Goal: Task Accomplishment & Management: Manage account settings

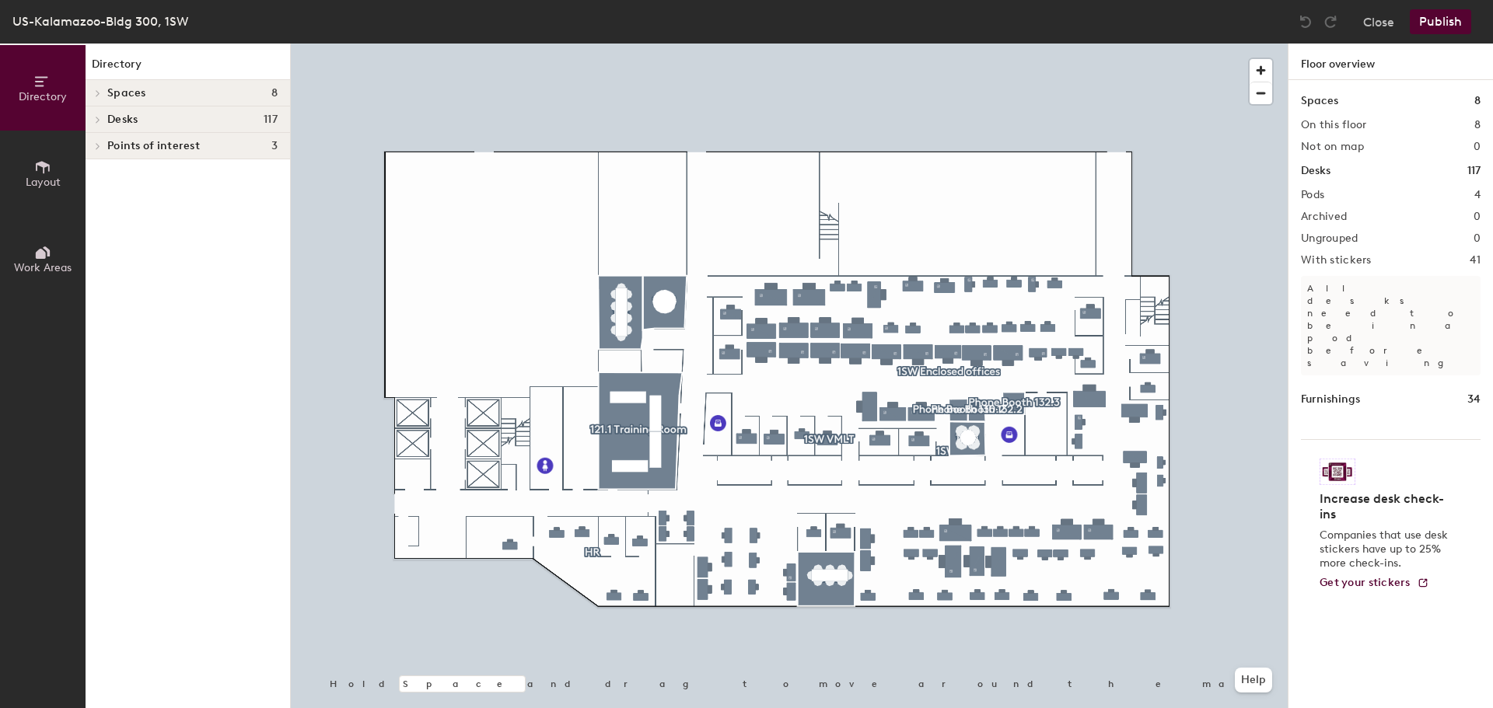
click at [98, 92] on icon at bounding box center [97, 93] width 3 height 6
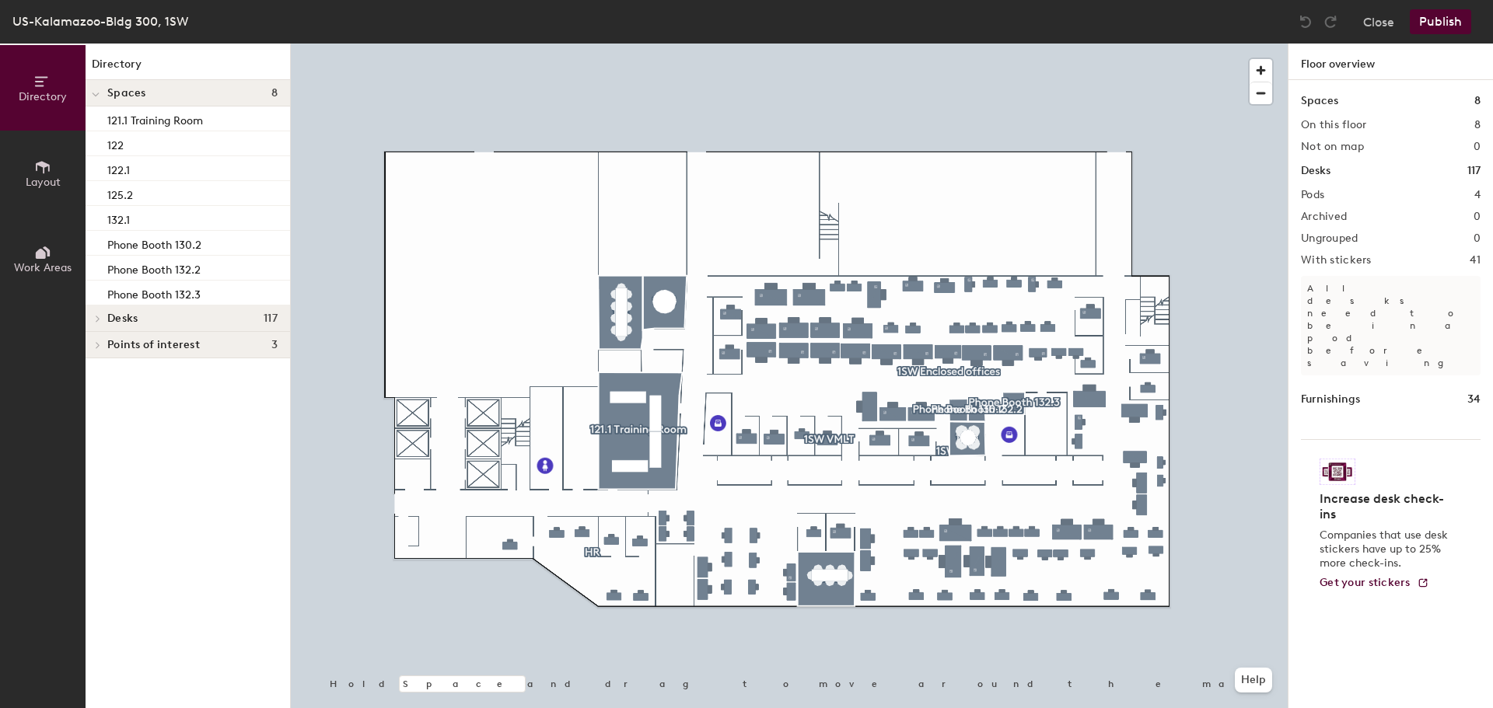
click at [96, 314] on div at bounding box center [96, 319] width 20 height 26
click at [96, 370] on icon at bounding box center [98, 372] width 6 height 8
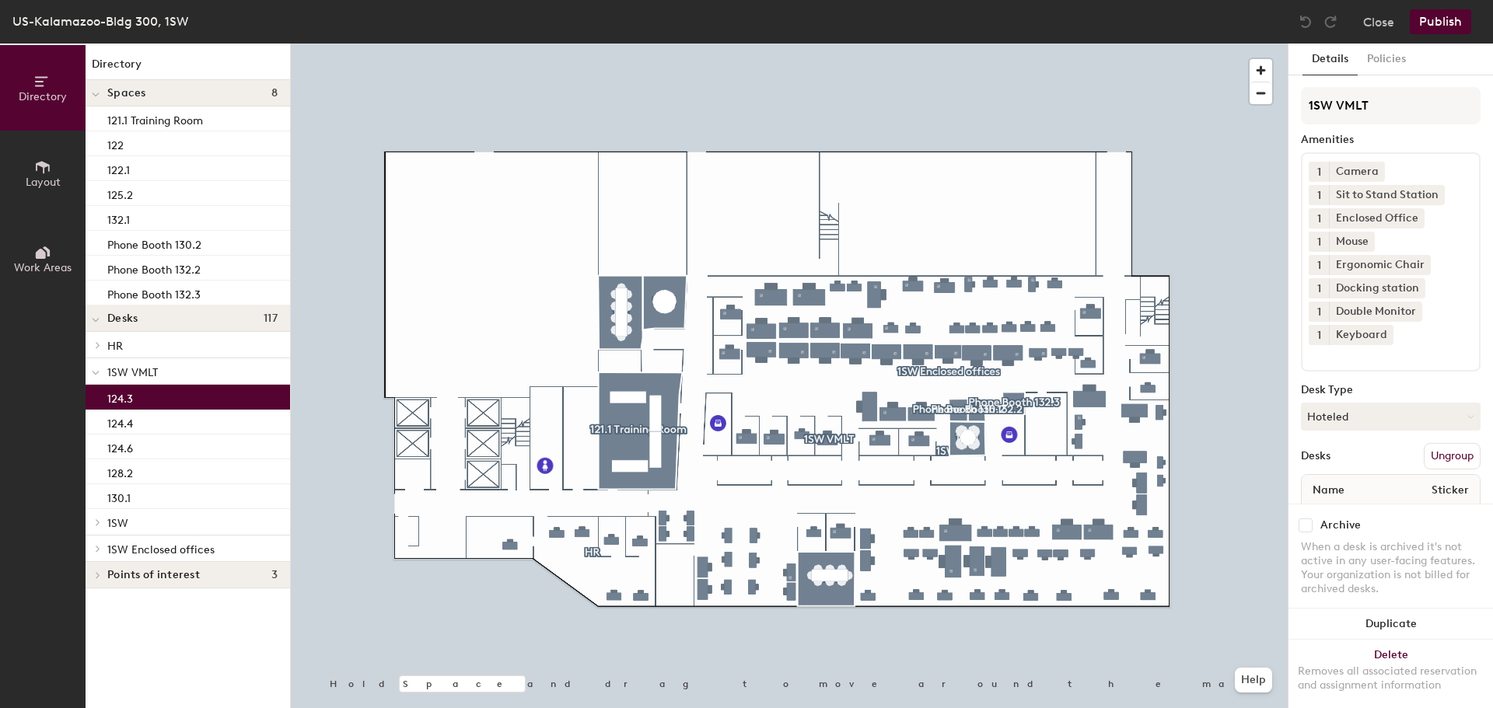
click at [118, 401] on p "124.3" at bounding box center [120, 397] width 26 height 18
click at [1387, 56] on button "Policies" at bounding box center [1386, 60] width 58 height 32
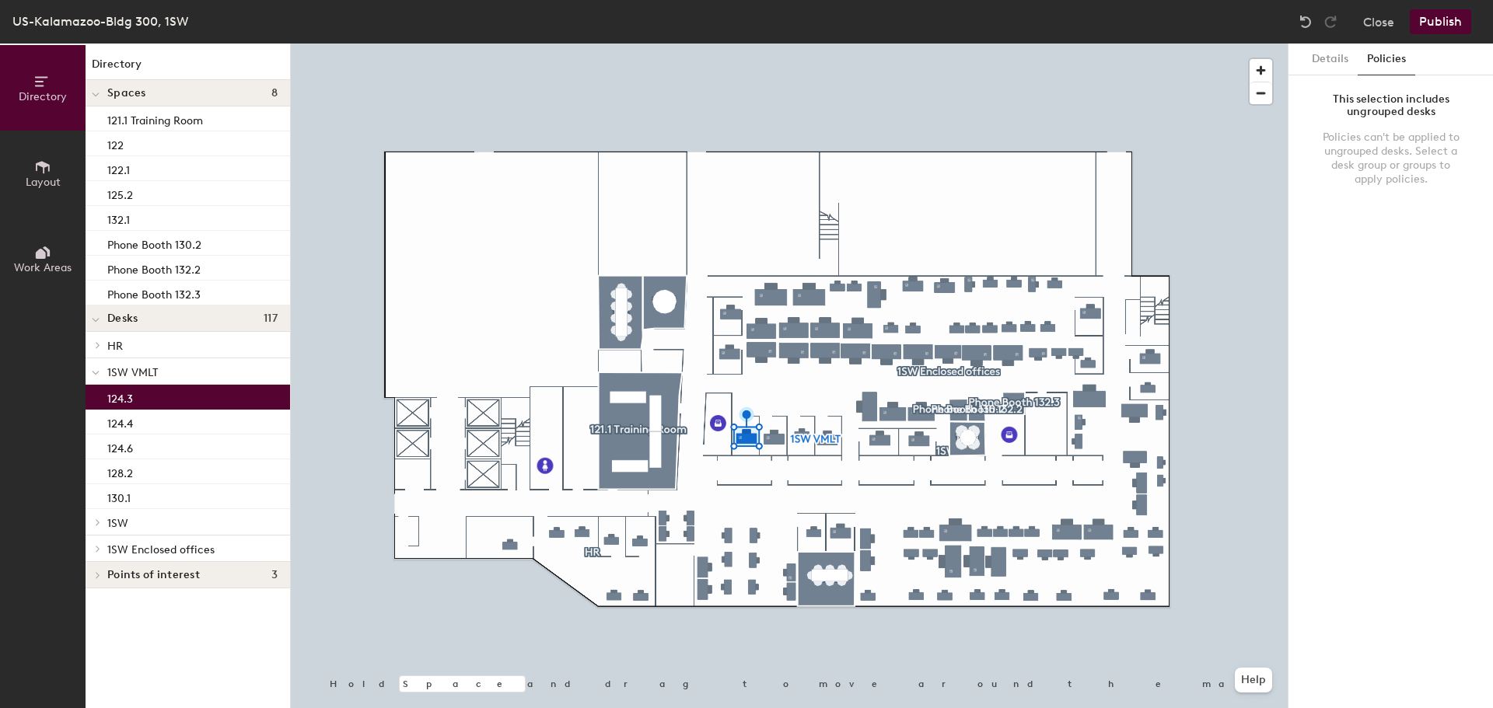
click at [138, 365] on p "1SW VMLT" at bounding box center [192, 371] width 170 height 20
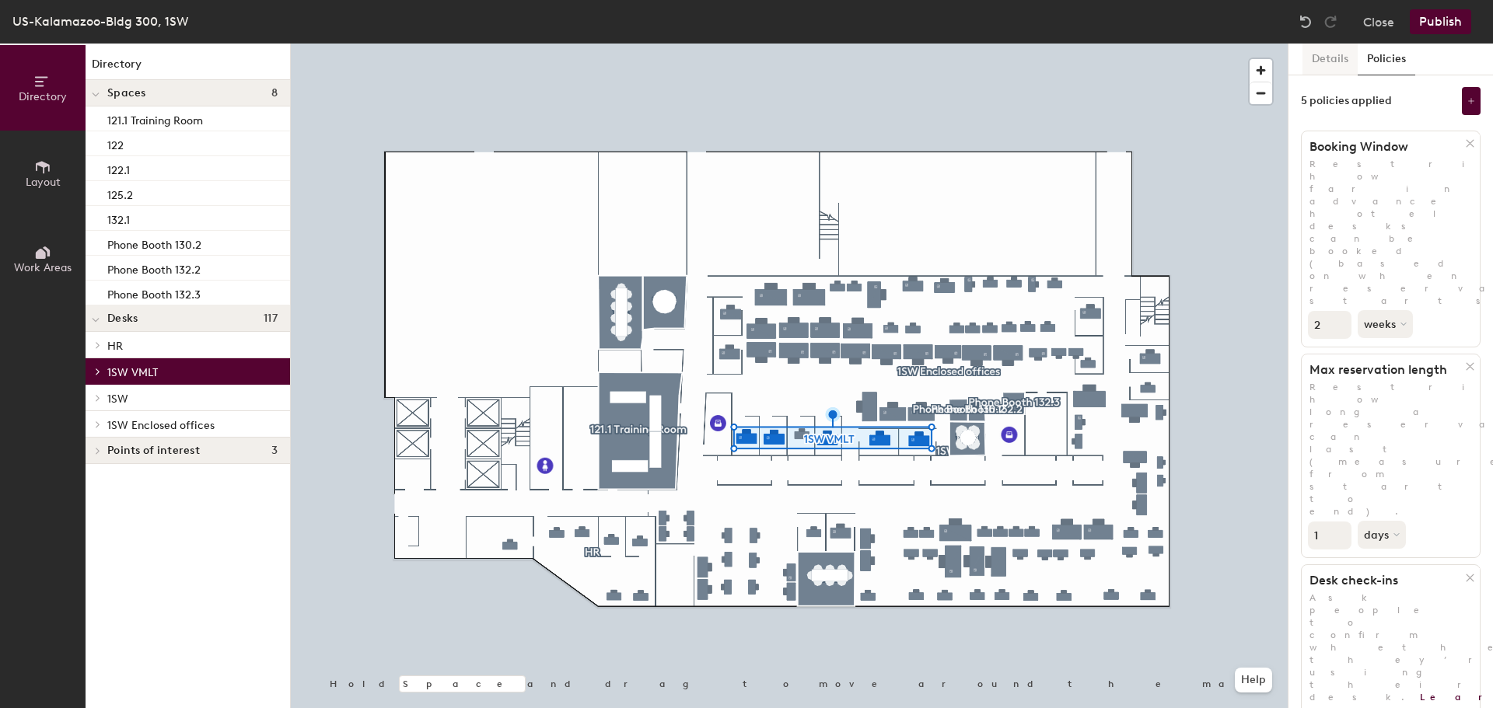
click at [1328, 51] on button "Details" at bounding box center [1329, 60] width 55 height 32
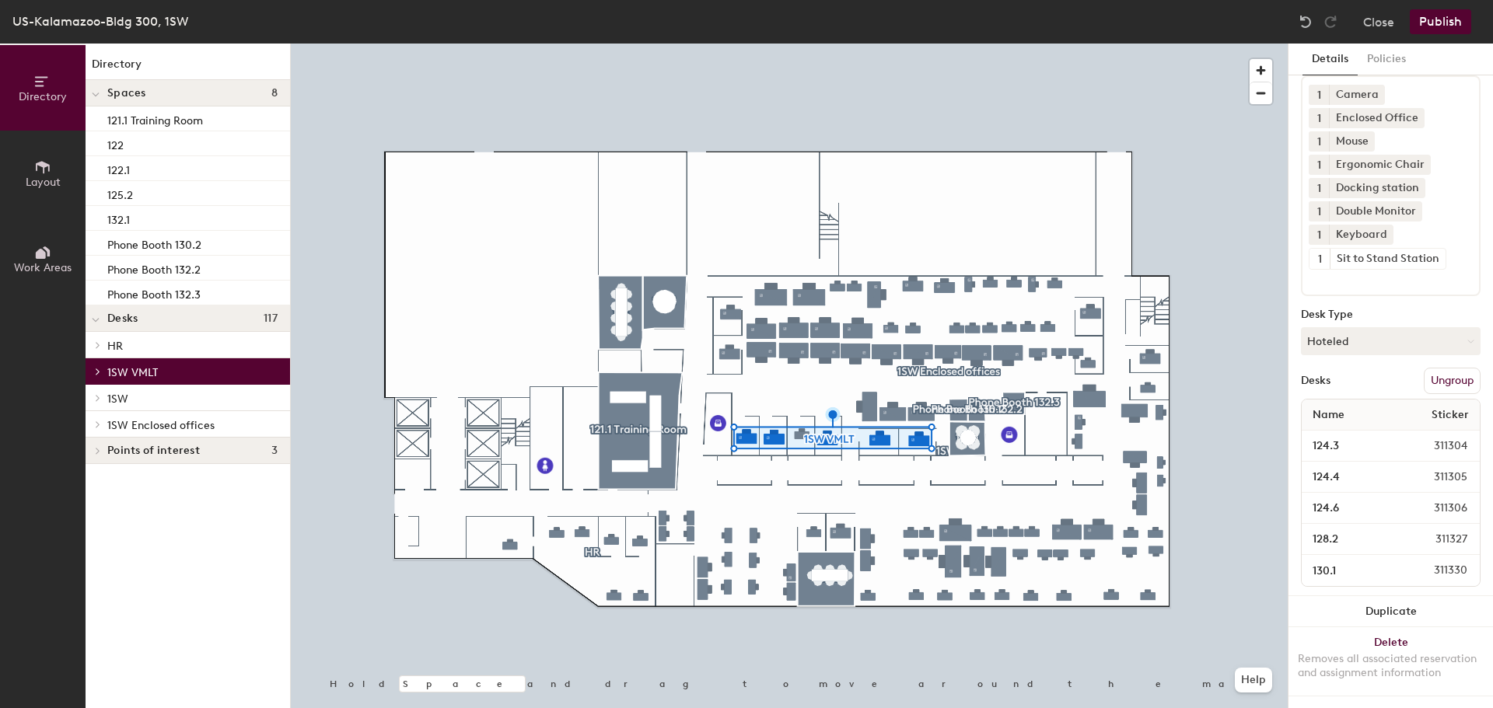
scroll to position [91, 0]
click at [1385, 61] on button "Policies" at bounding box center [1386, 60] width 58 height 32
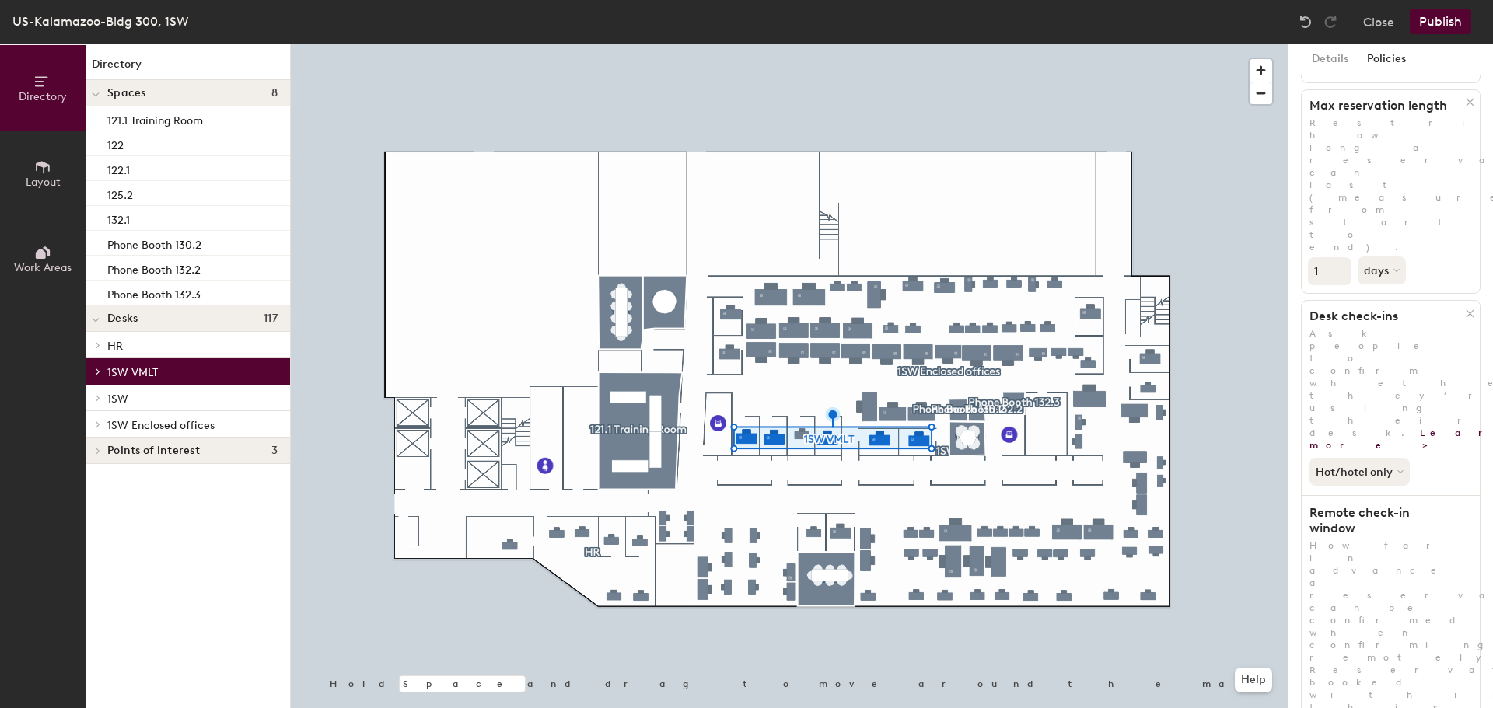
scroll to position [277, 0]
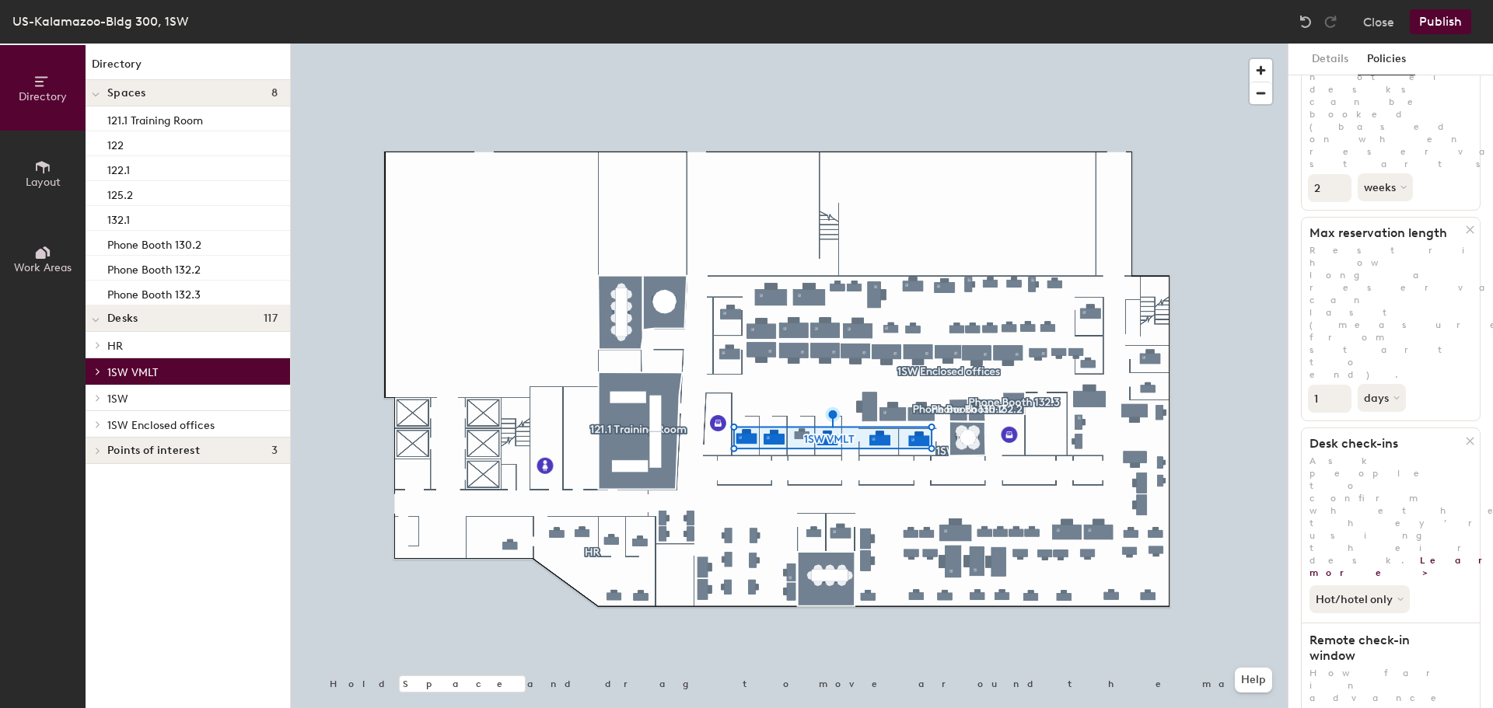
scroll to position [44, 0]
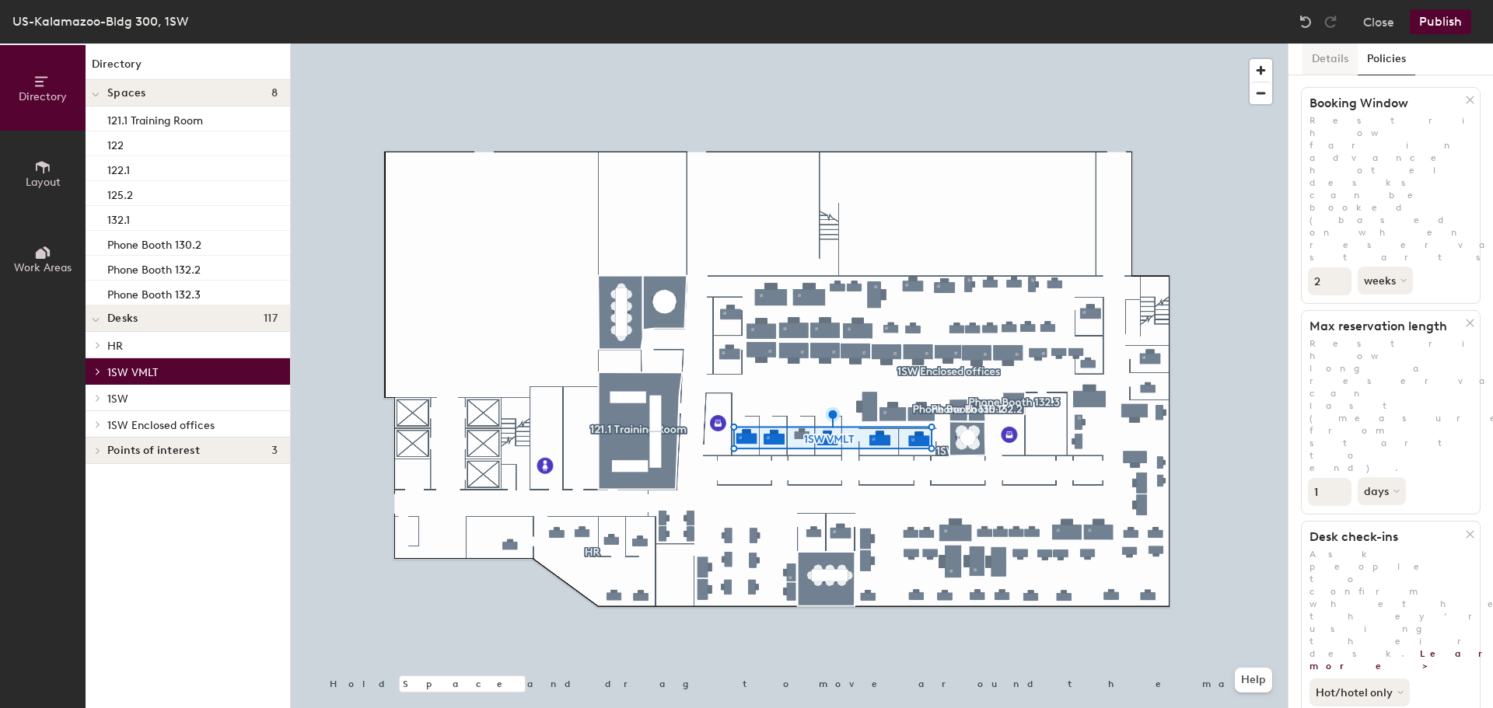
click at [1333, 59] on button "Details" at bounding box center [1329, 60] width 55 height 32
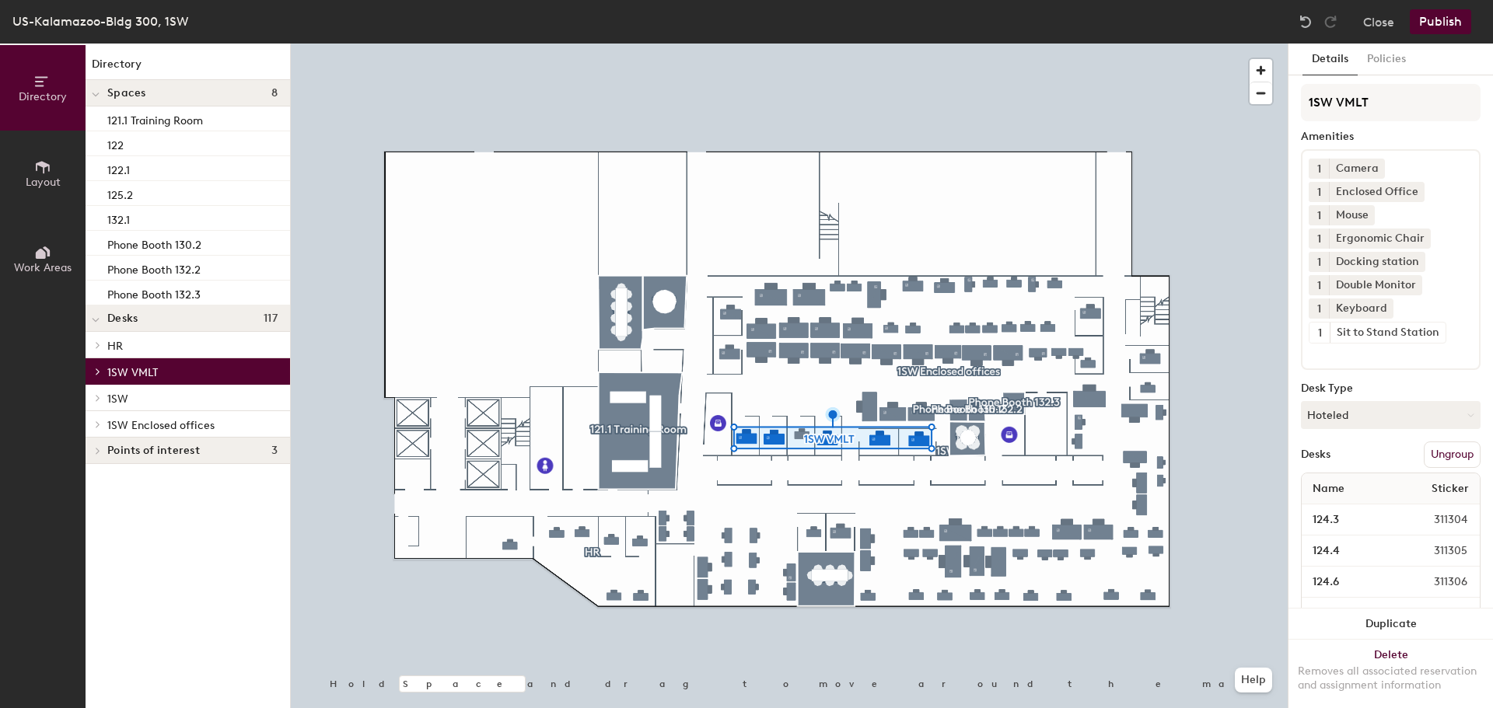
scroll to position [0, 0]
click at [1395, 57] on button "Policies" at bounding box center [1386, 60] width 58 height 32
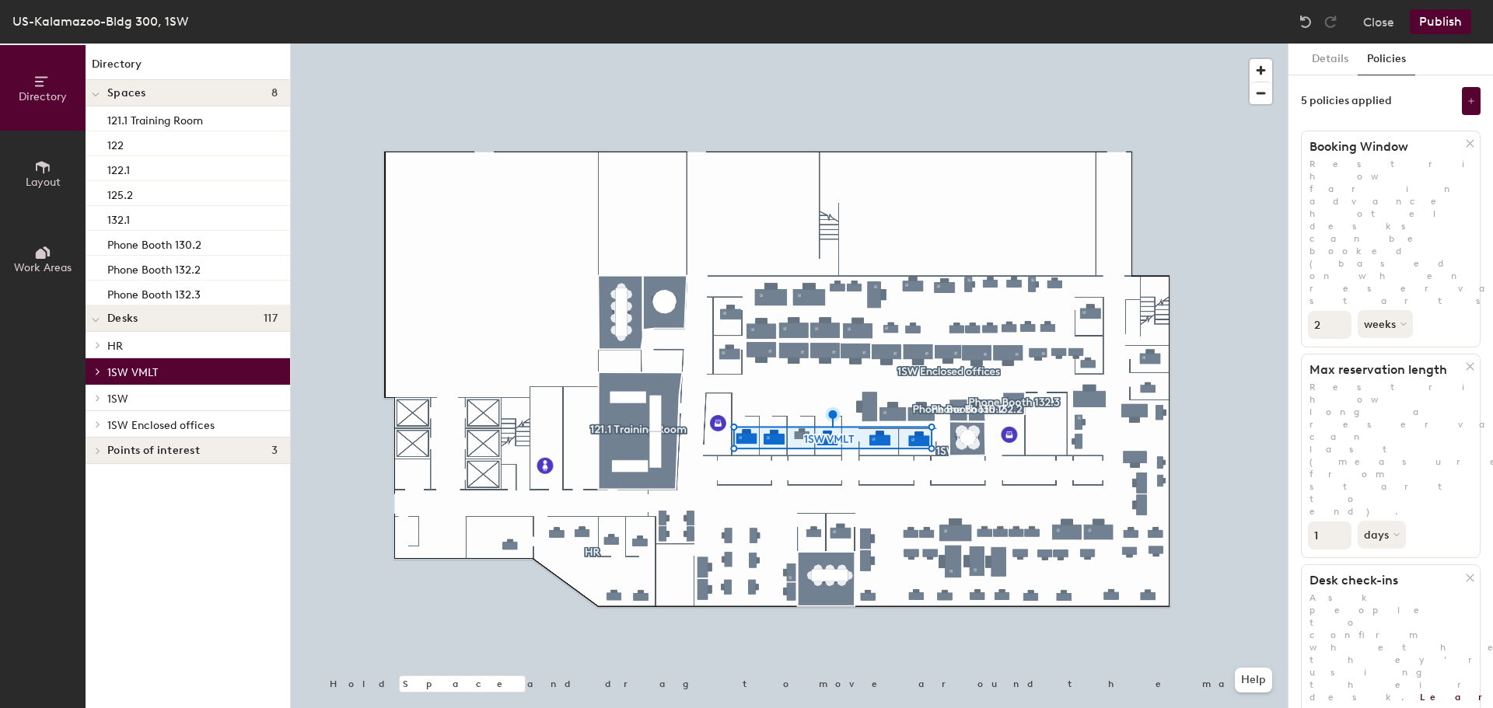
click at [145, 421] on span "1SW Enclosed offices" at bounding box center [160, 425] width 107 height 13
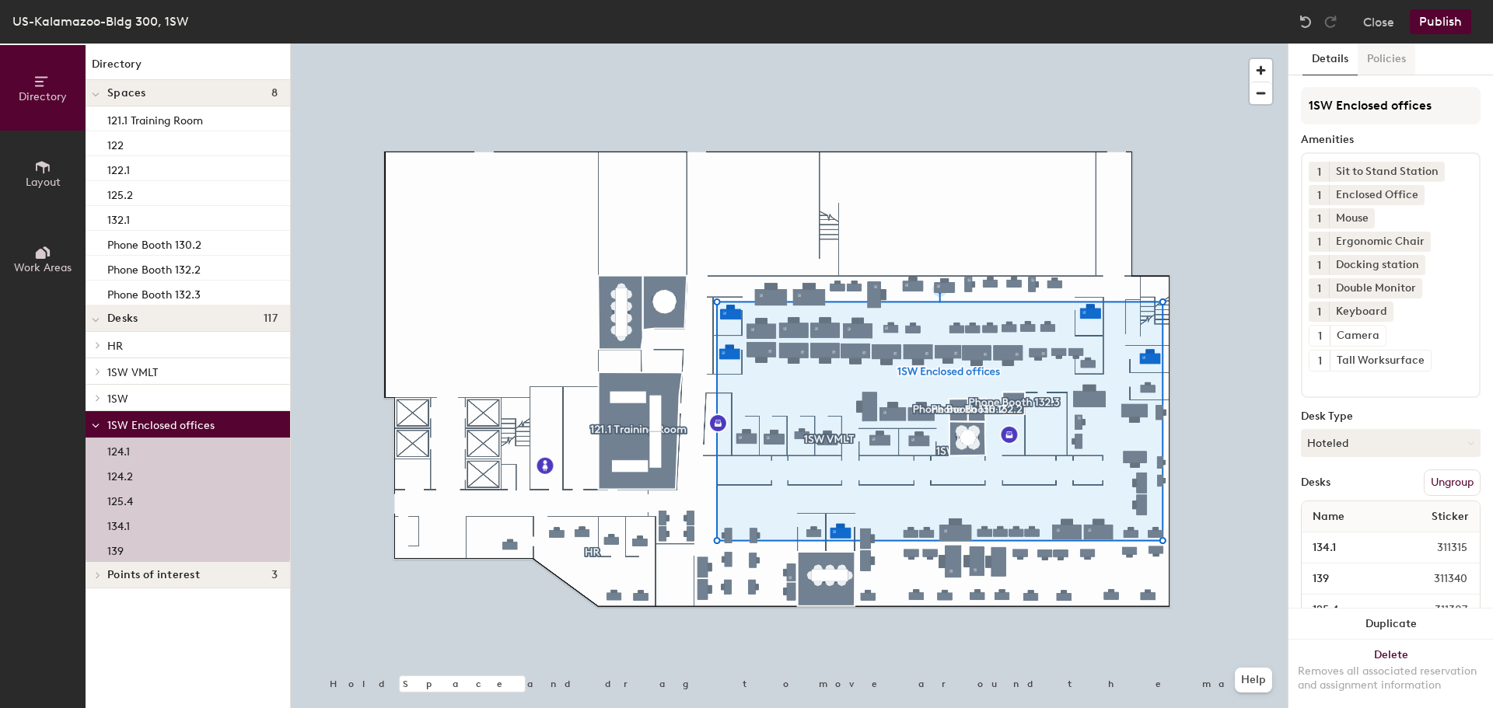
click at [1382, 59] on button "Policies" at bounding box center [1386, 60] width 58 height 32
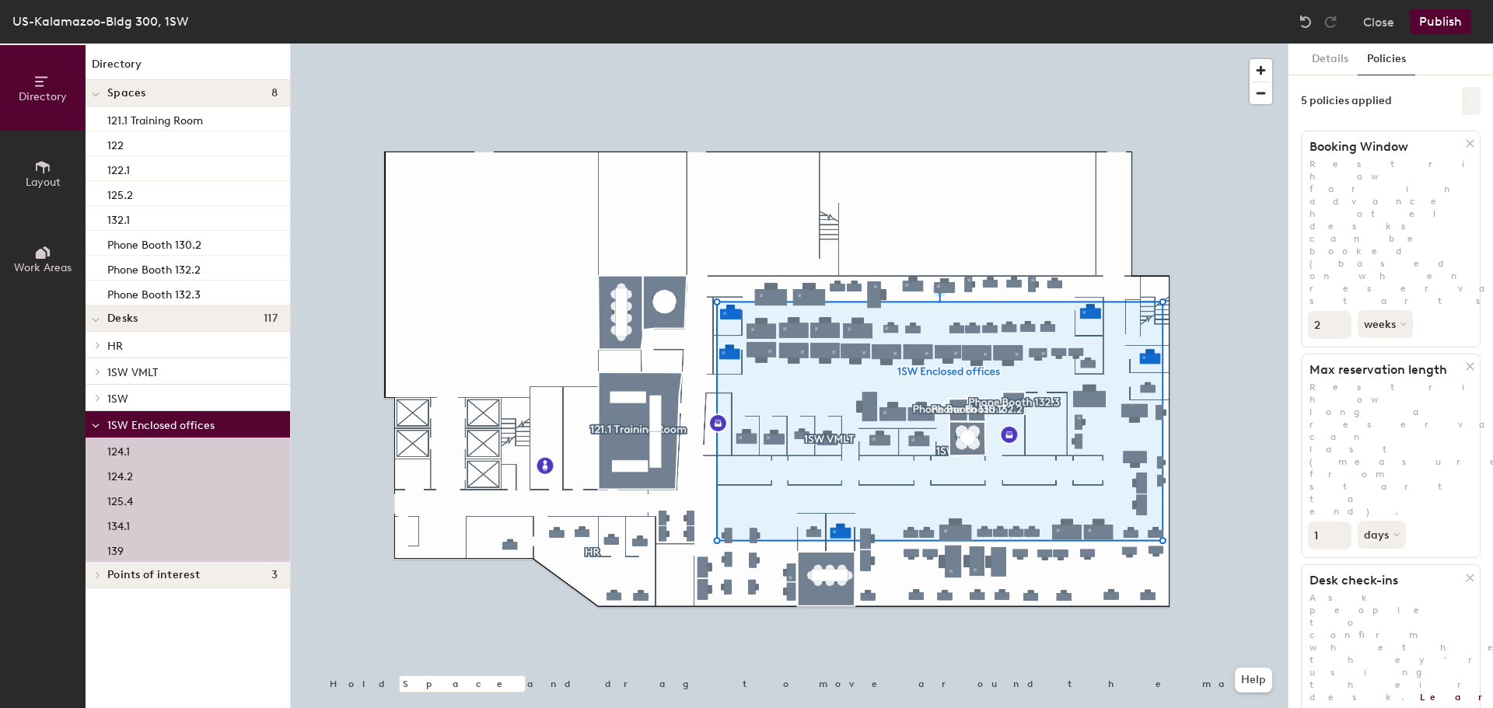
click at [1461, 106] on button at bounding box center [1470, 101] width 19 height 28
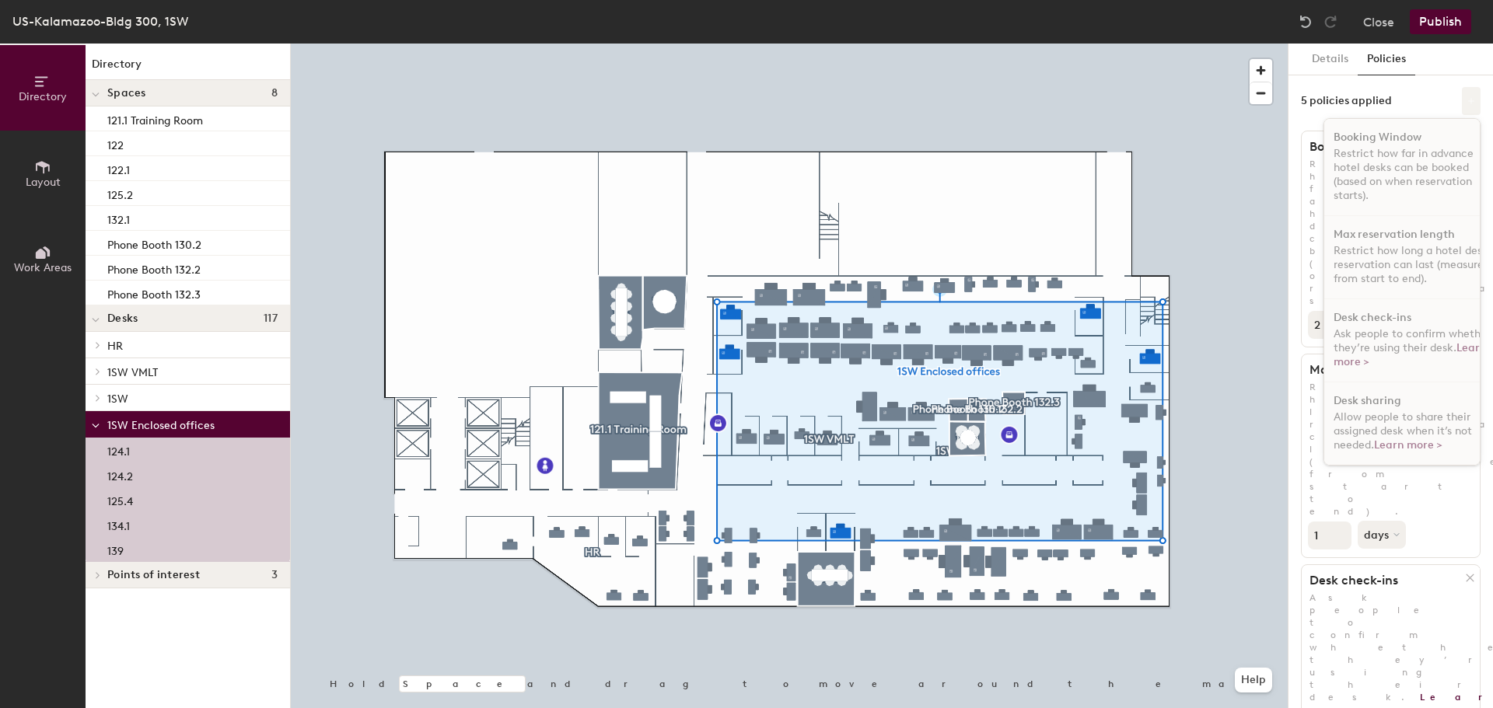
click at [1461, 106] on button at bounding box center [1470, 101] width 19 height 28
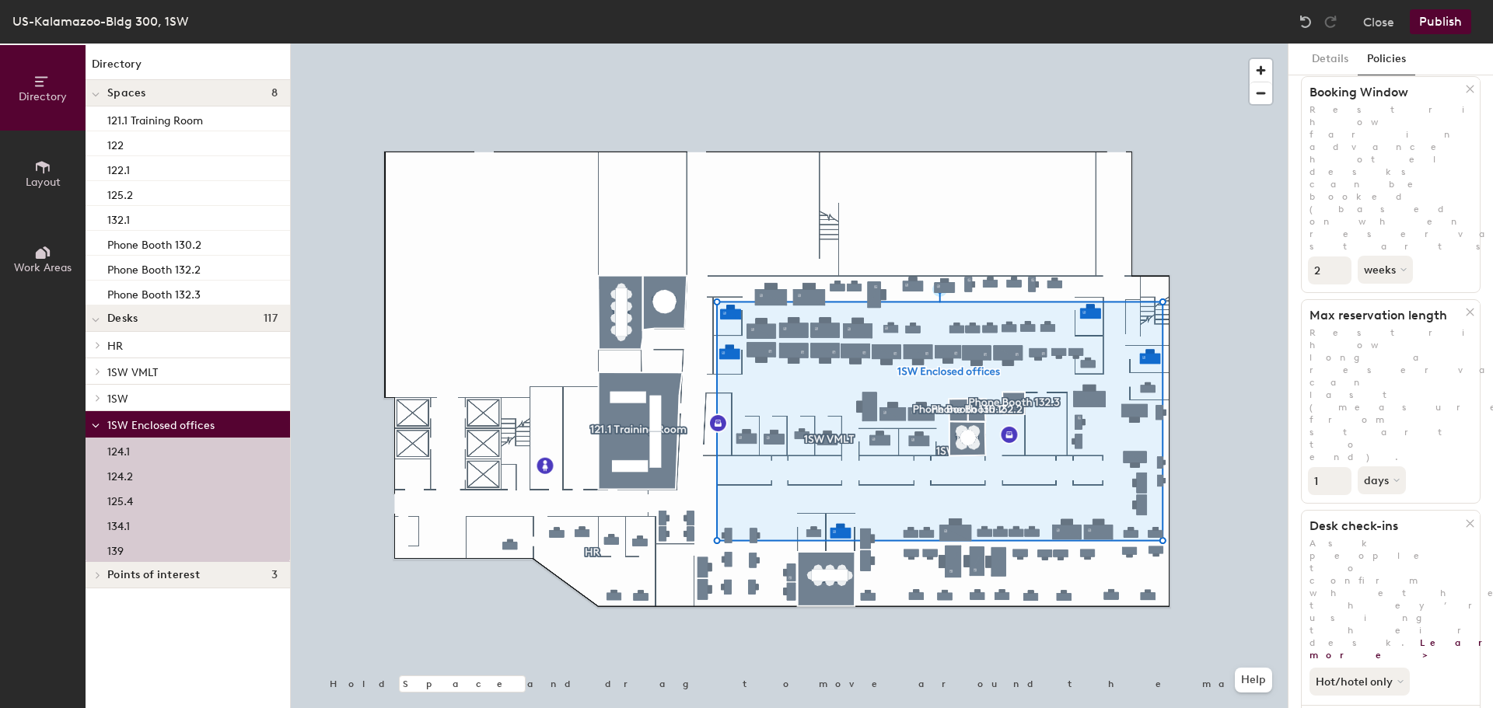
scroll to position [78, 0]
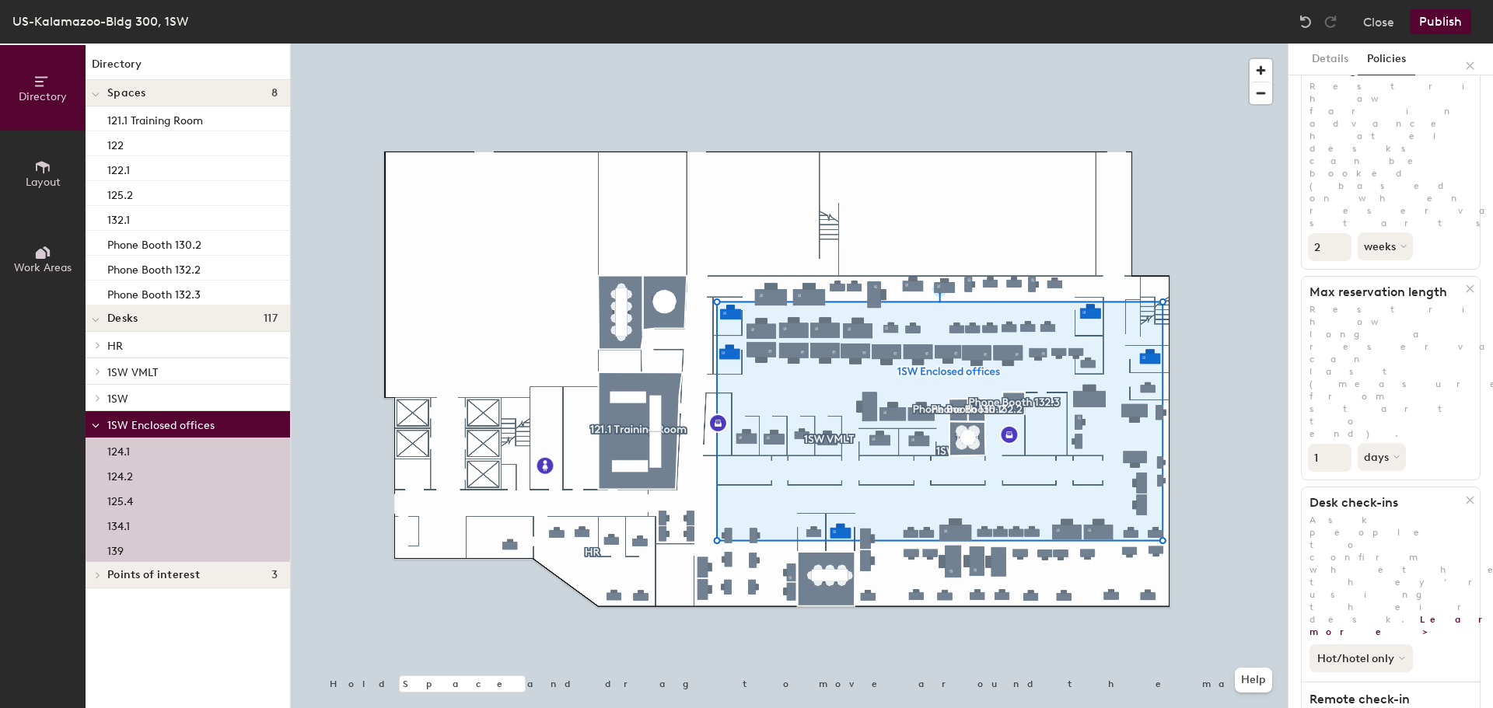
click at [1405, 644] on button "Hot/hotel only" at bounding box center [1360, 658] width 103 height 28
click at [1437, 638] on div "Hot/hotel only" at bounding box center [1390, 655] width 178 height 34
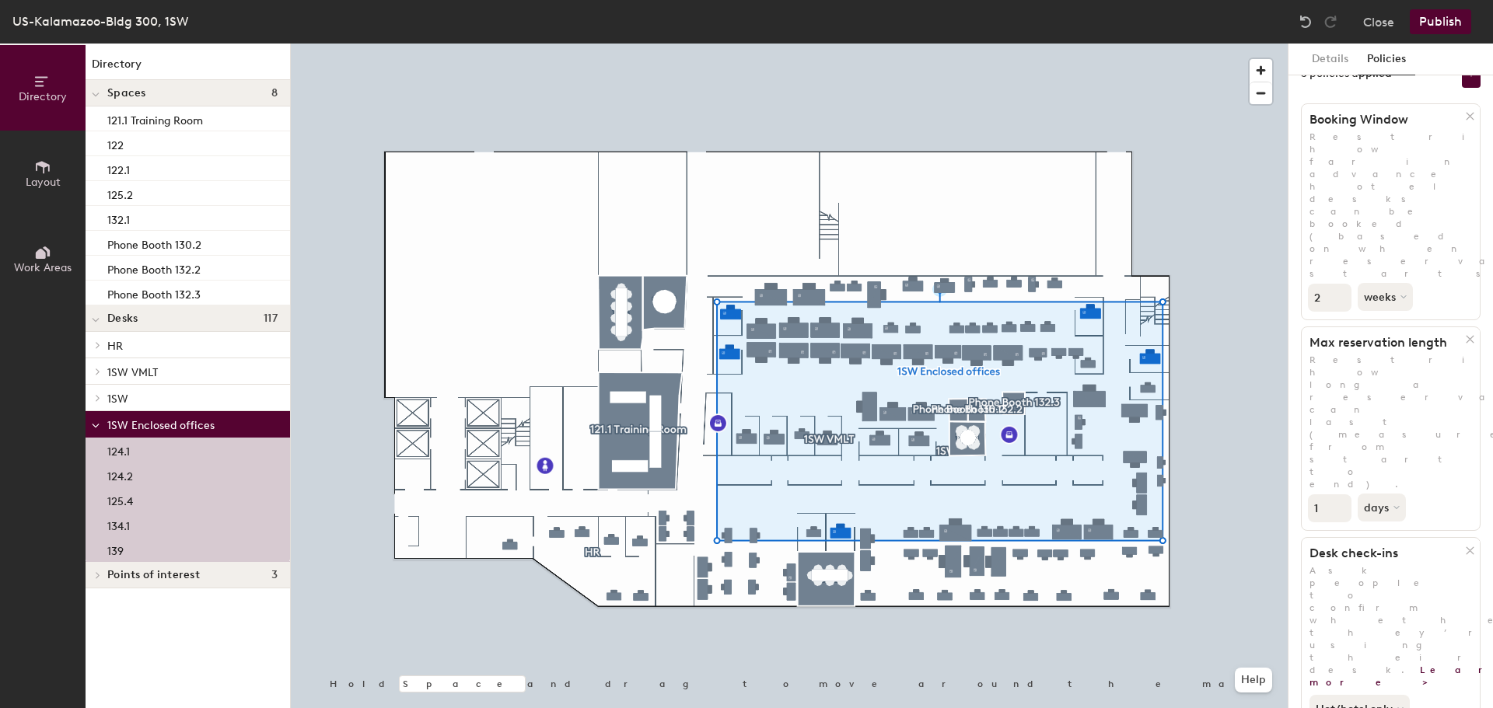
scroll to position [0, 0]
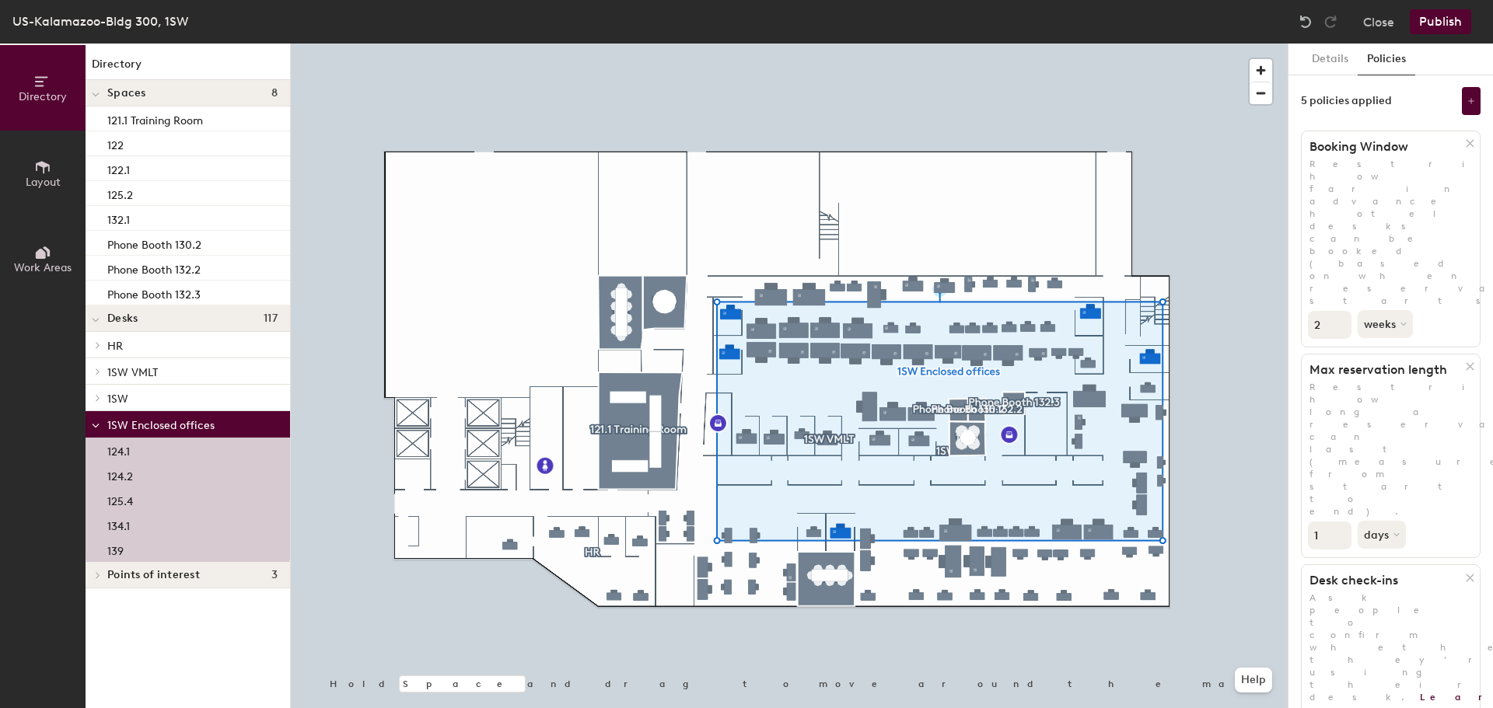
click at [124, 367] on span "1SW VMLT" at bounding box center [132, 372] width 51 height 13
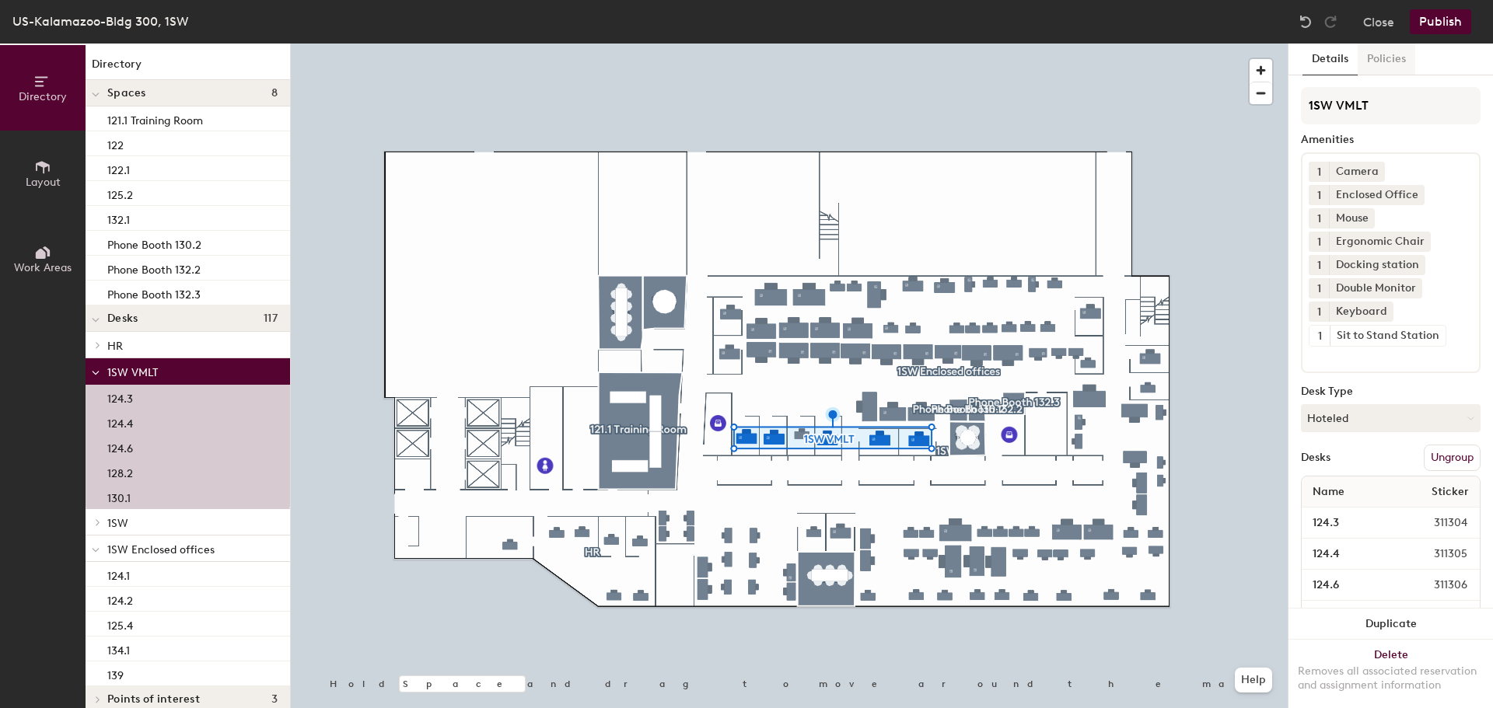
click at [1386, 52] on button "Policies" at bounding box center [1386, 60] width 58 height 32
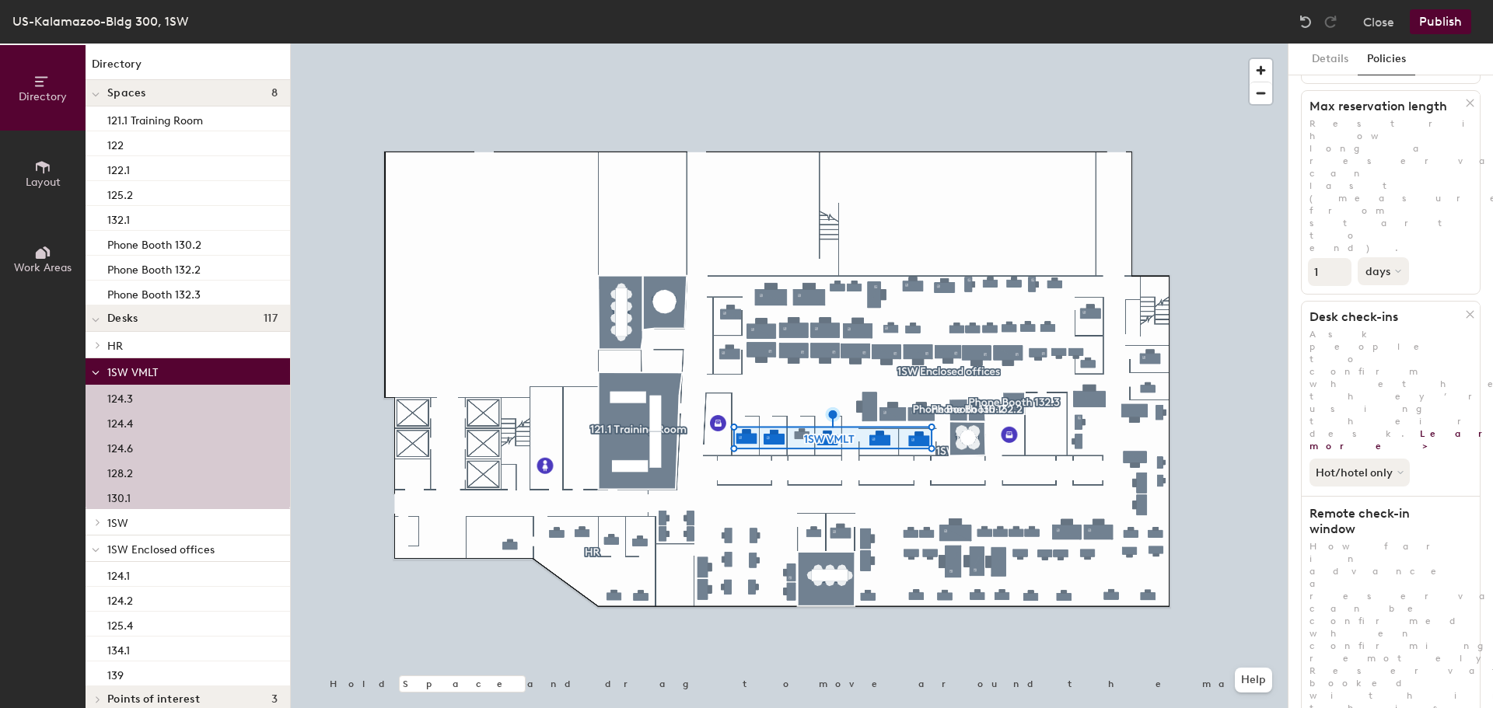
scroll to position [277, 0]
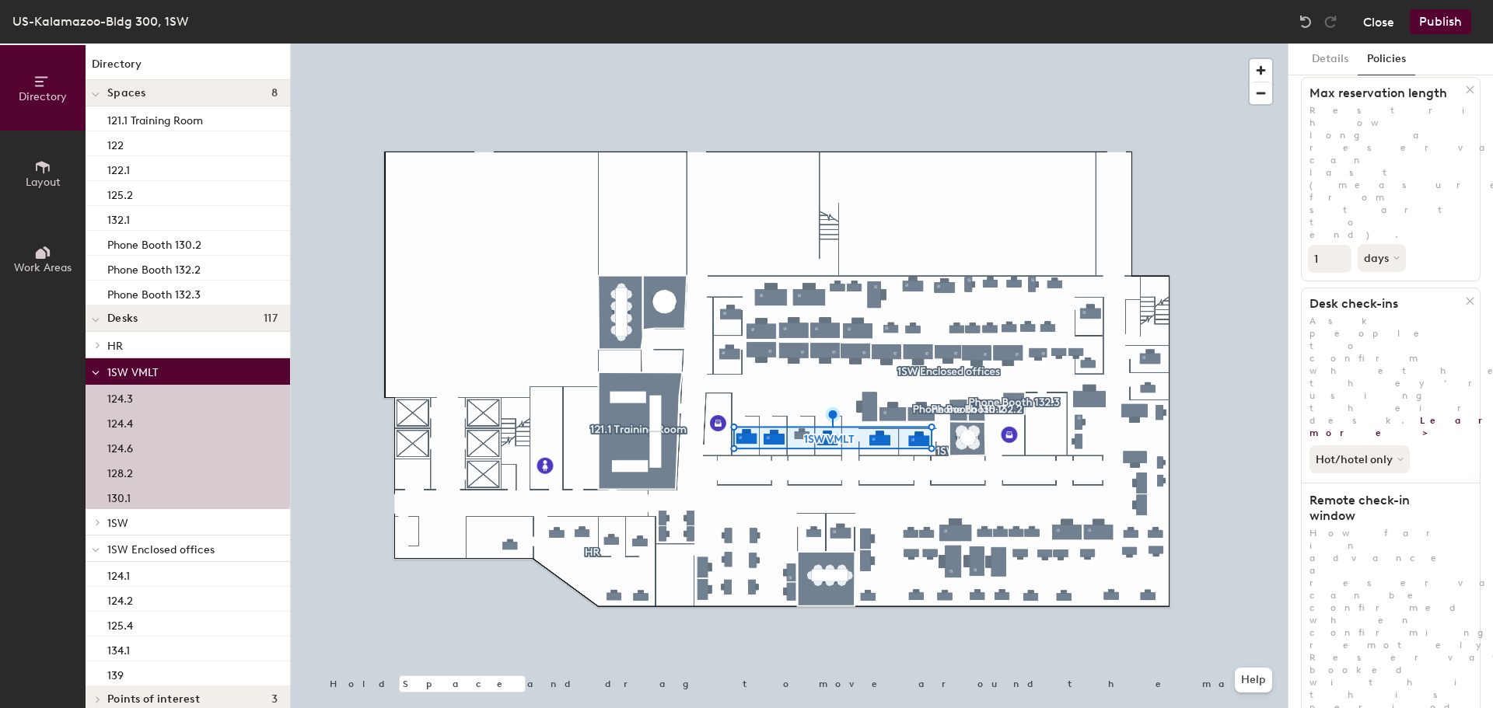
click at [1378, 24] on button "Close" at bounding box center [1378, 21] width 31 height 25
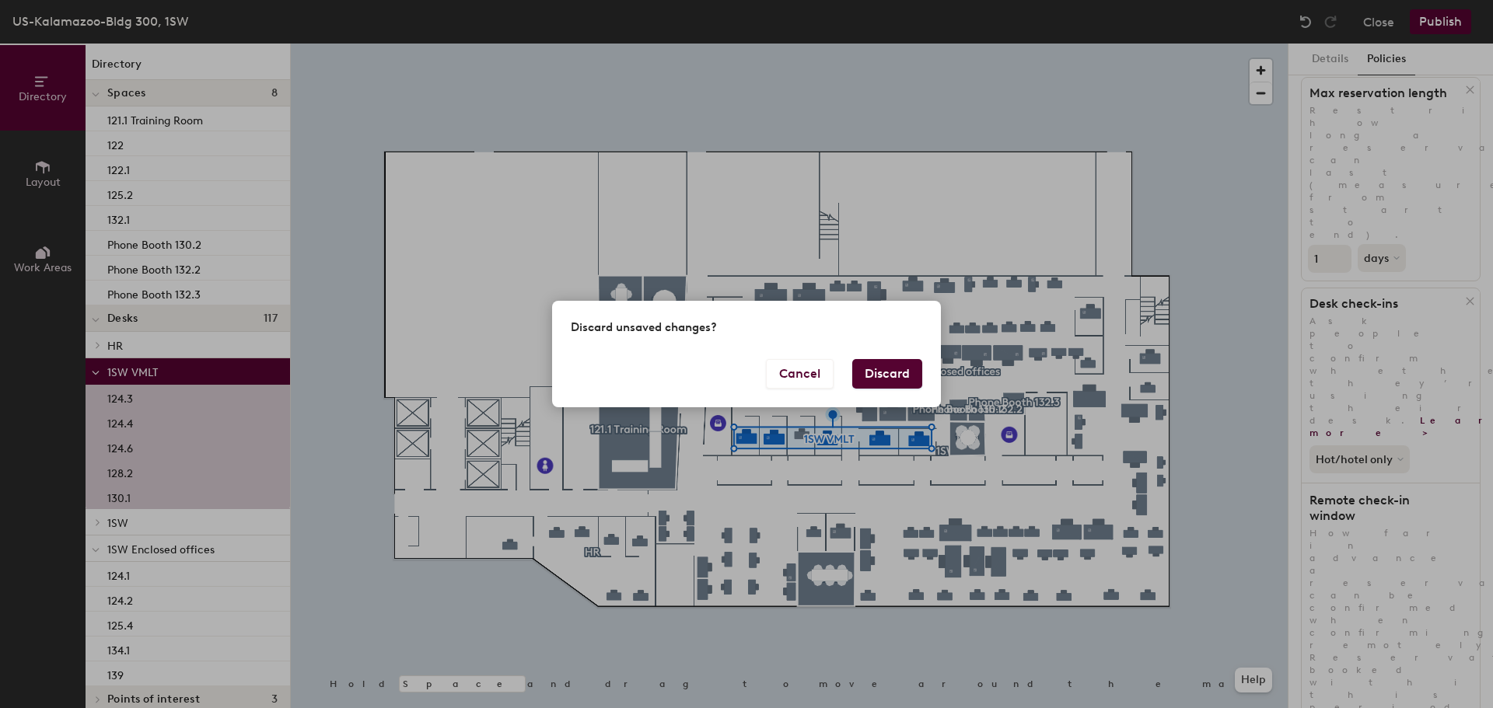
click at [896, 372] on button "Discard" at bounding box center [887, 374] width 70 height 30
